Goal: Use online tool/utility: Utilize a website feature to perform a specific function

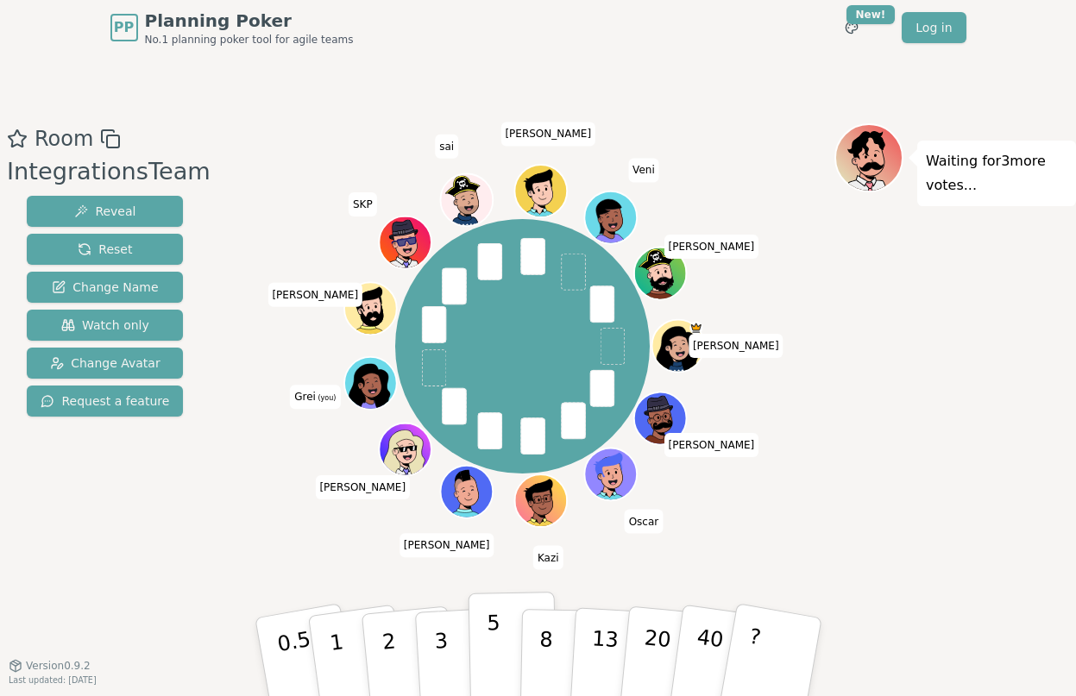
click at [501, 646] on button "5" at bounding box center [512, 657] width 89 height 131
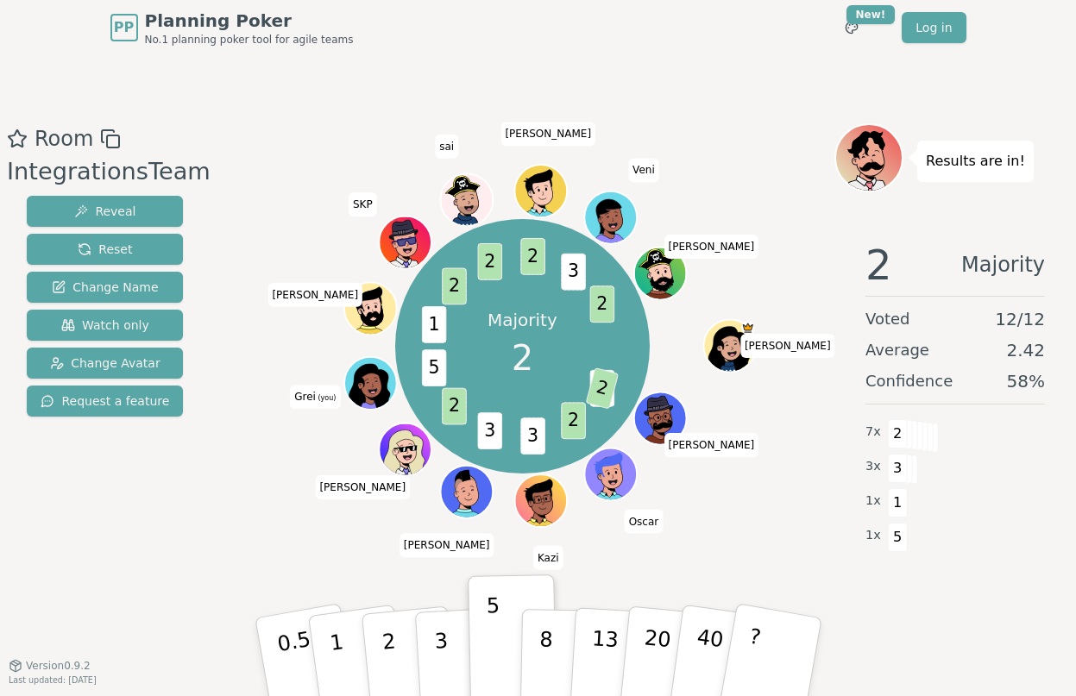
click at [731, 49] on div "PP Planning Poker No.1 planning poker tool for agile teams Toggle theme New! Lo…" at bounding box center [538, 27] width 856 height 55
click at [739, 84] on div "Room IntegrationsTeam Reveal Reset Change Name Watch only Change Avatar Request…" at bounding box center [538, 360] width 1076 height 610
click at [772, 34] on div "PP Planning Poker No.1 planning poker tool for agile teams Toggle theme New! Lo…" at bounding box center [538, 27] width 856 height 55
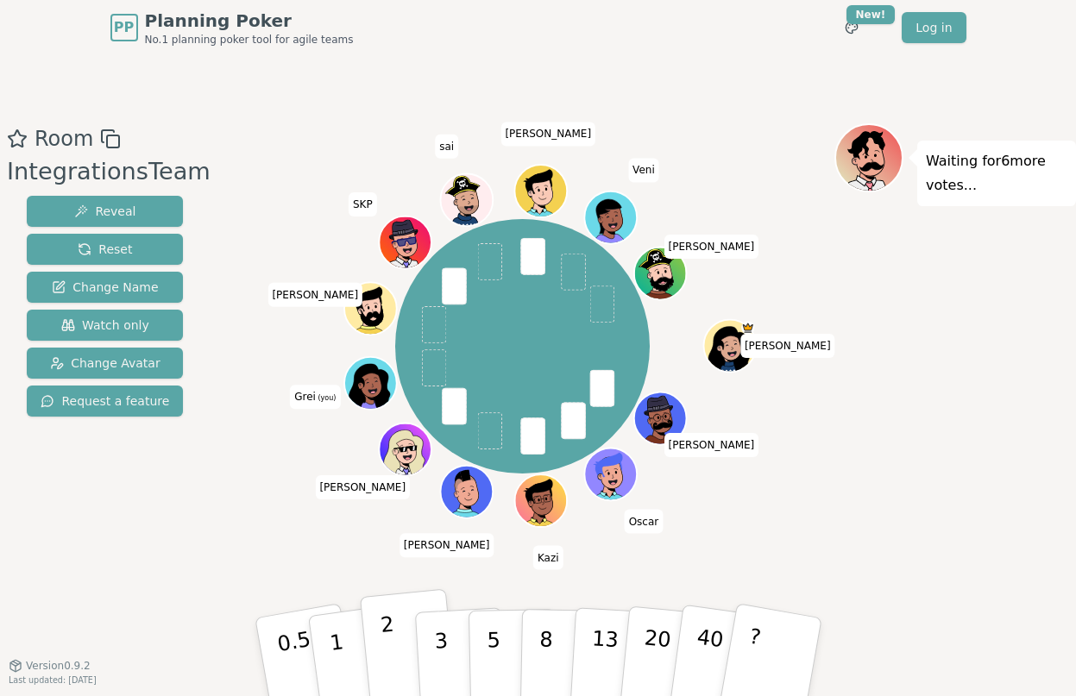
click at [393, 651] on p "2" at bounding box center [390, 660] width 22 height 94
click at [240, 345] on div "[PERSON_NAME] [PERSON_NAME] [PERSON_NAME] (you) [PERSON_NAME] sai [PERSON_NAME]…" at bounding box center [523, 346] width 624 height 384
click at [396, 72] on div "Room IntegrationsTeam Reveal Reset Change Name Watch only Change Avatar Request…" at bounding box center [538, 360] width 1076 height 610
click at [447, 632] on button "3" at bounding box center [460, 657] width 94 height 135
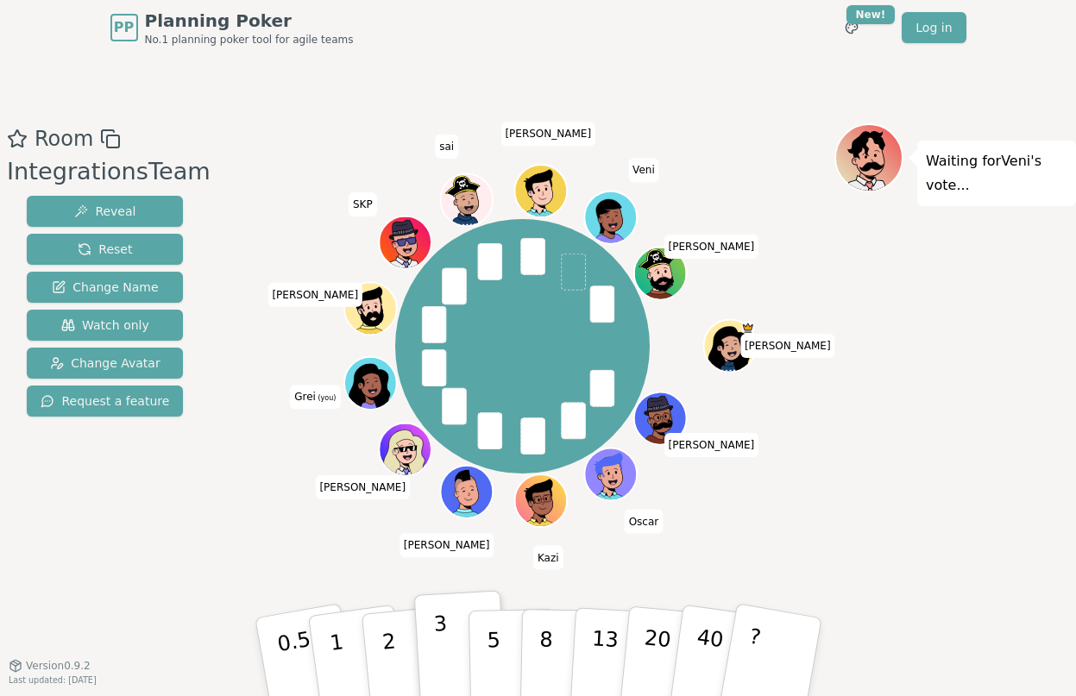
click at [442, 632] on p "3" at bounding box center [441, 659] width 19 height 94
